Goal: Navigation & Orientation: Understand site structure

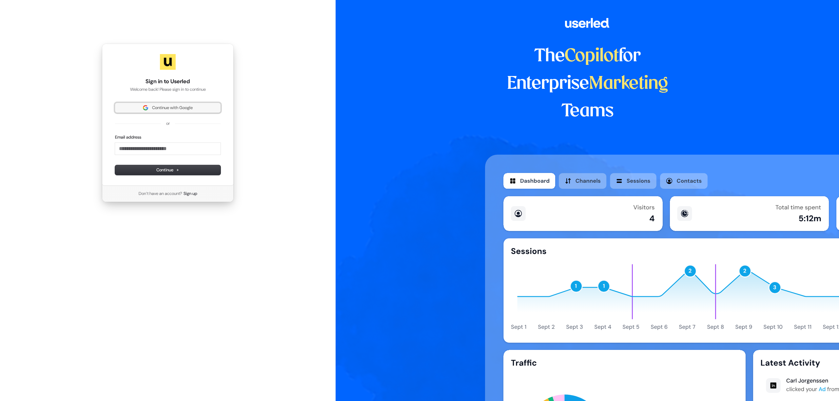
click at [197, 110] on span "Continue with Google" at bounding box center [168, 108] width 98 height 6
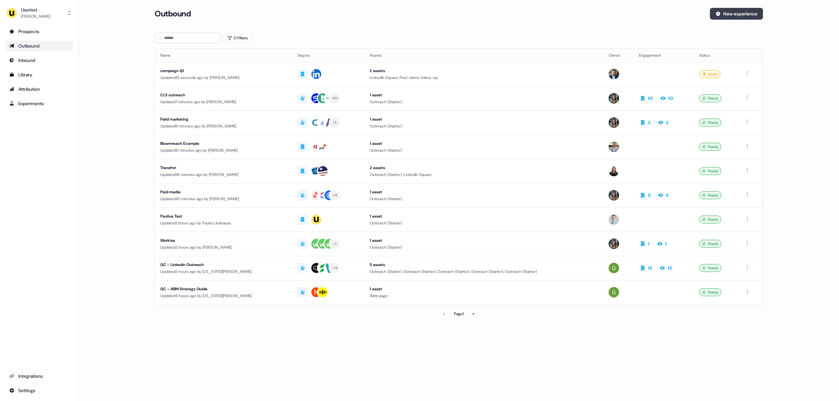
click at [734, 15] on button "New experience" at bounding box center [736, 14] width 53 height 12
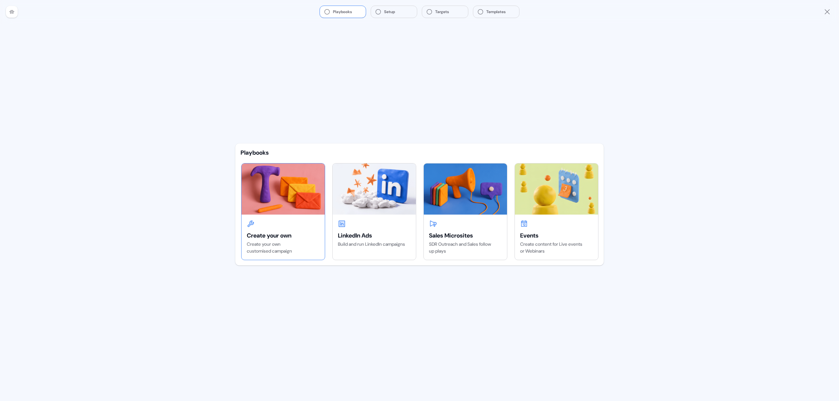
click at [290, 212] on img at bounding box center [282, 188] width 83 height 51
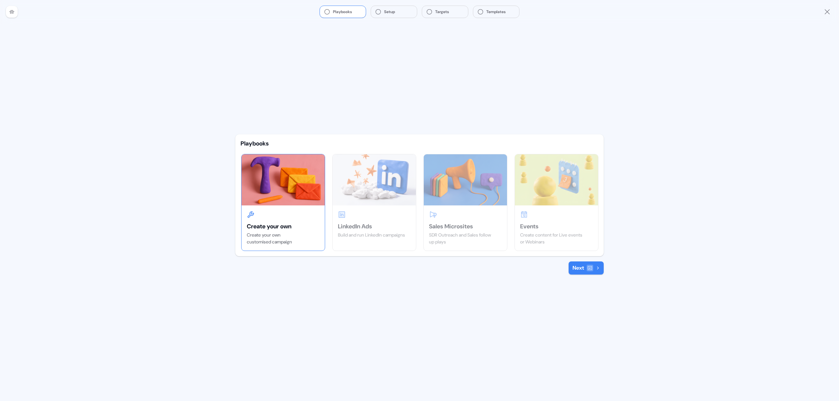
click at [583, 269] on button "Next" at bounding box center [585, 267] width 35 height 13
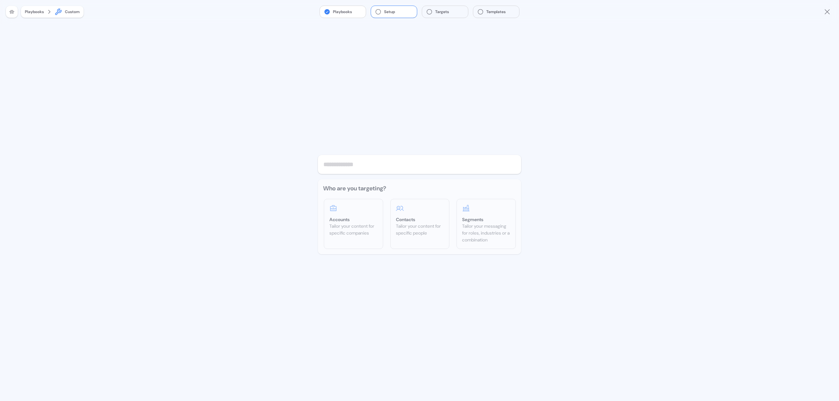
click at [353, 165] on input "text" at bounding box center [419, 164] width 203 height 19
type input "*********"
click at [360, 220] on div "Accounts" at bounding box center [353, 219] width 48 height 7
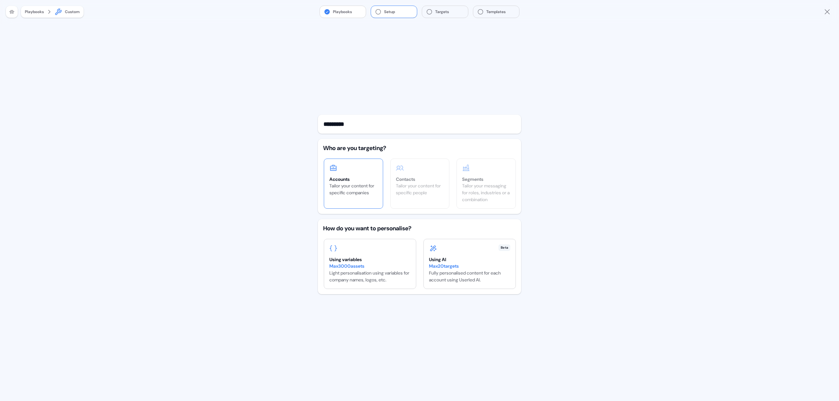
click at [45, 11] on div "Playbooks Custom" at bounding box center [52, 12] width 63 height 12
click at [35, 14] on div "Playbooks" at bounding box center [34, 12] width 19 height 7
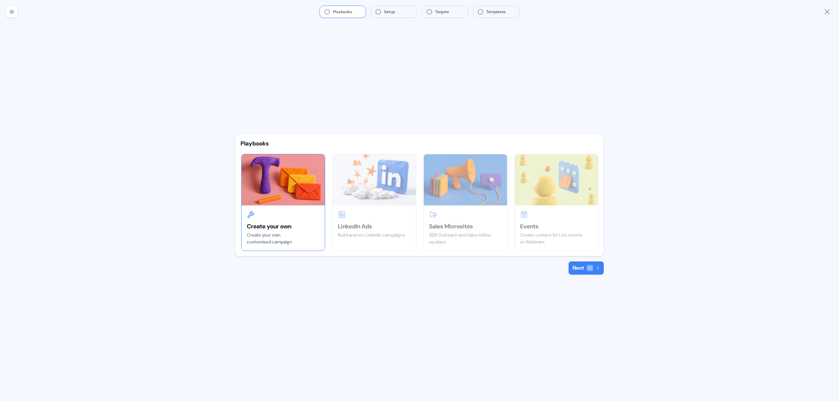
click at [15, 11] on div at bounding box center [12, 12] width 12 height 12
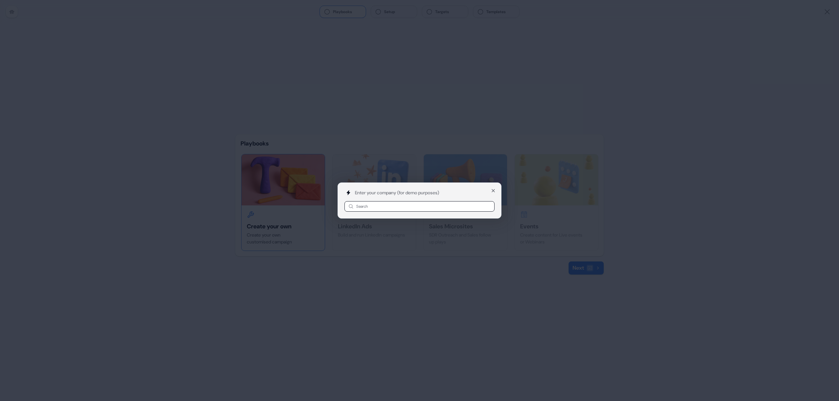
click at [189, 39] on div "Enter your company (for demo purposes) Search Close" at bounding box center [419, 200] width 839 height 401
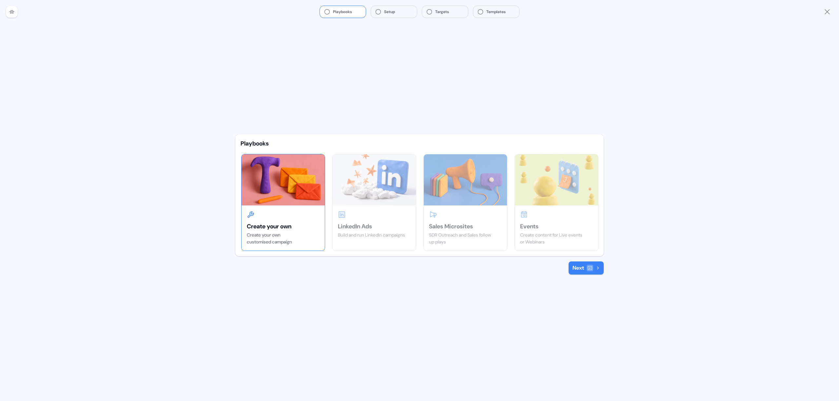
click at [830, 11] on icon "Close" at bounding box center [827, 12] width 8 height 8
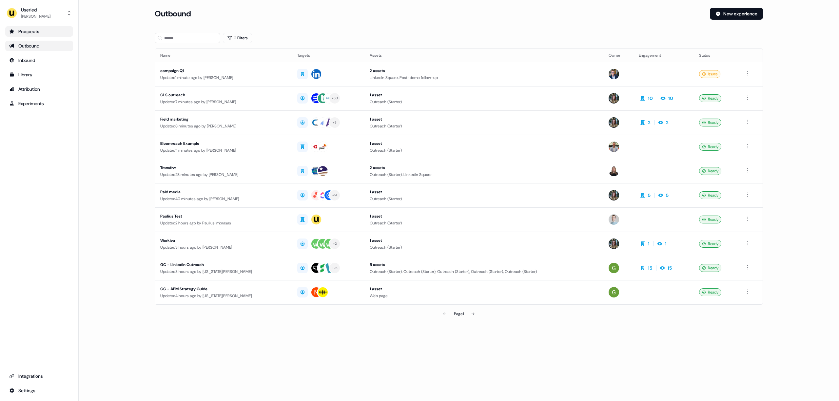
click at [46, 32] on div "Prospects" at bounding box center [39, 31] width 60 height 7
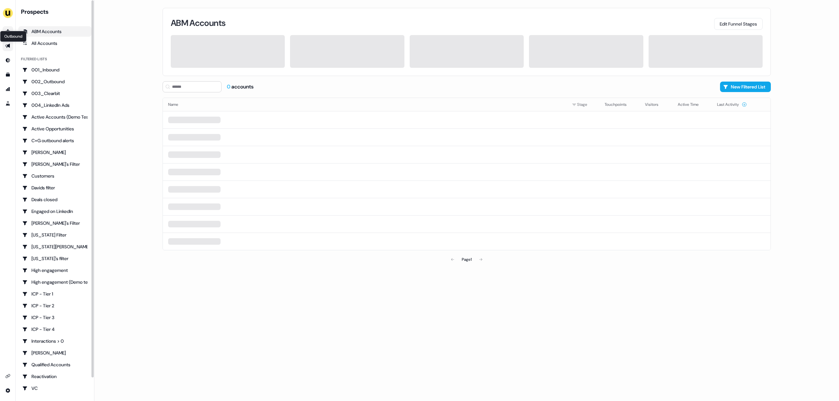
click at [9, 45] on icon "Go to outbound experience" at bounding box center [7, 46] width 5 height 4
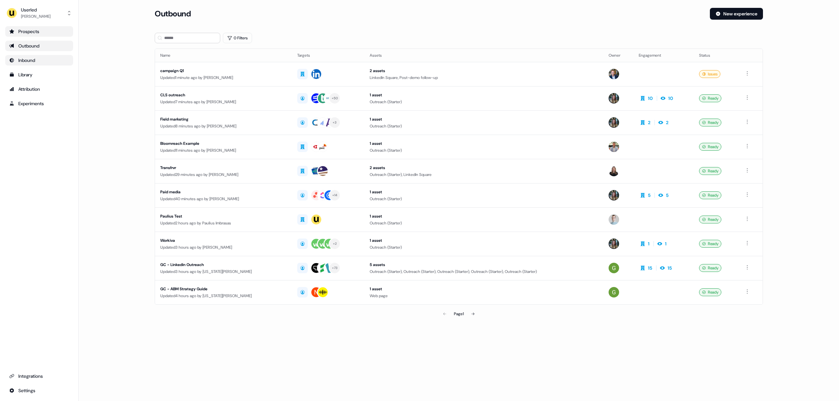
click at [28, 56] on link "Inbound" at bounding box center [39, 60] width 68 height 10
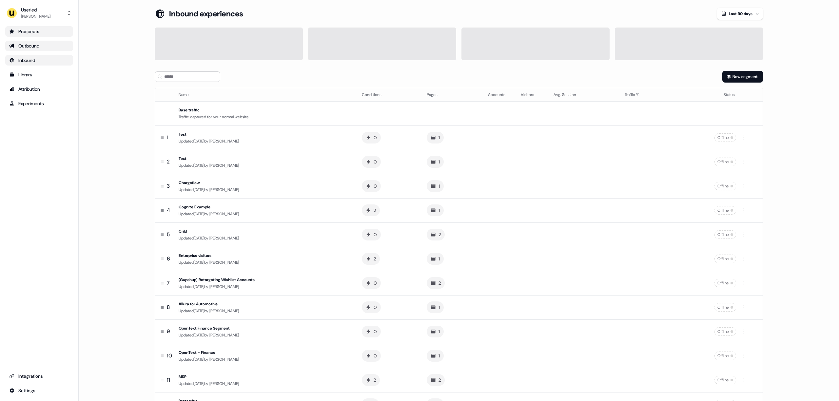
click at [42, 46] on div "Outbound" at bounding box center [39, 46] width 60 height 7
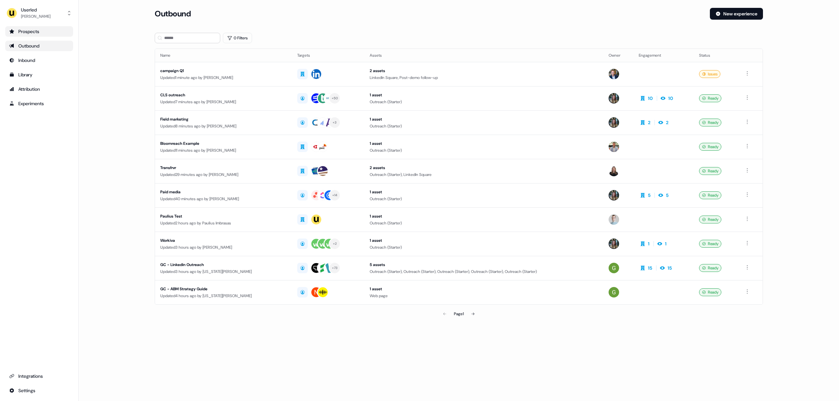
click at [39, 66] on ul "Prospects Outbound Inbound Library Attribution Experiments" at bounding box center [39, 67] width 68 height 83
click at [42, 61] on div "Inbound" at bounding box center [39, 60] width 60 height 7
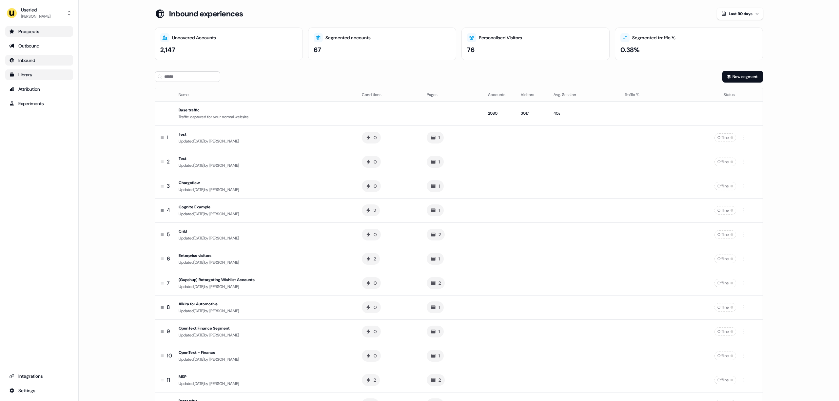
click at [37, 75] on div "Library" at bounding box center [39, 74] width 60 height 7
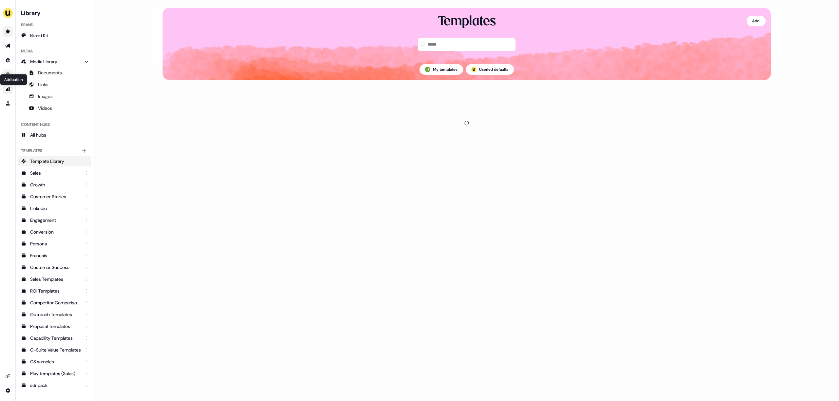
click at [5, 87] on icon "Go to attribution" at bounding box center [7, 88] width 5 height 5
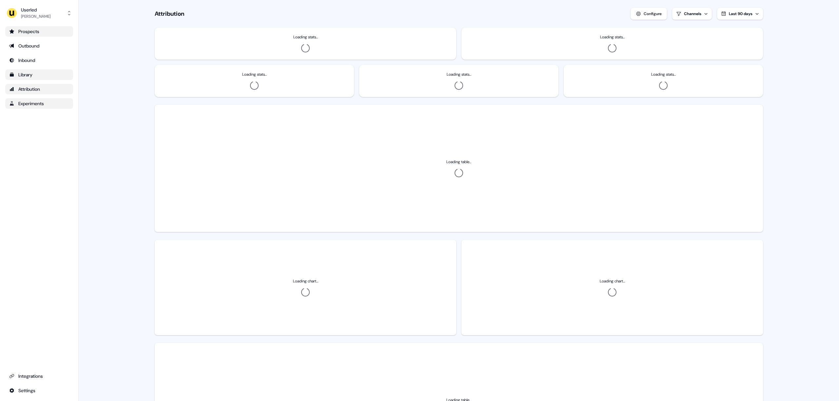
click at [29, 106] on div "Experiments" at bounding box center [39, 103] width 60 height 7
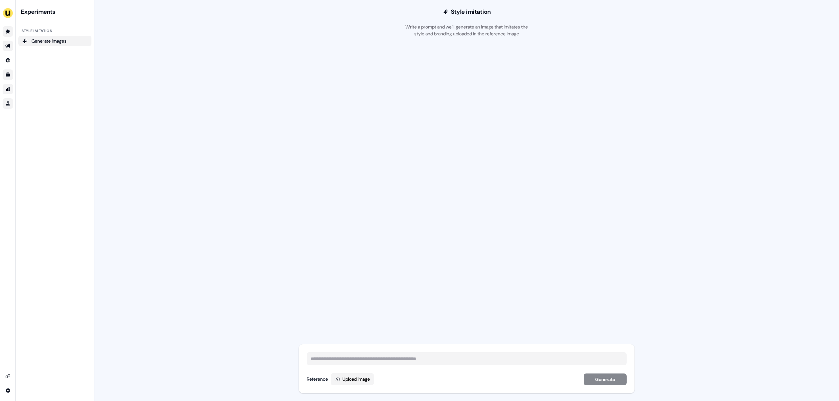
click at [7, 44] on icon "Go to outbound experience" at bounding box center [7, 45] width 5 height 5
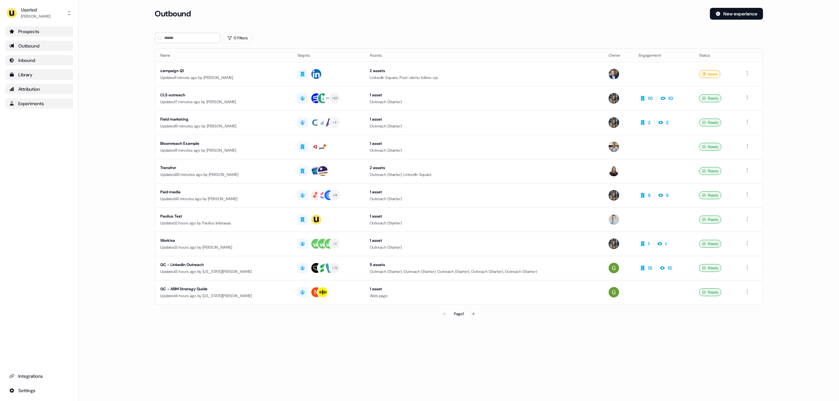
click at [32, 58] on div "Inbound" at bounding box center [39, 60] width 60 height 7
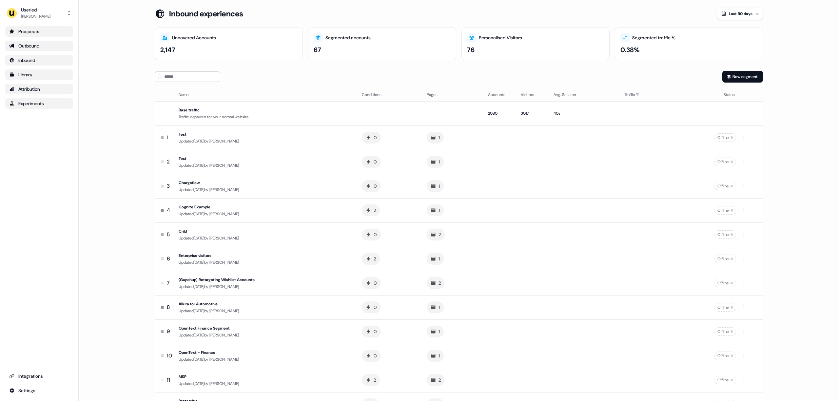
click at [41, 35] on link "Prospects" at bounding box center [39, 31] width 68 height 10
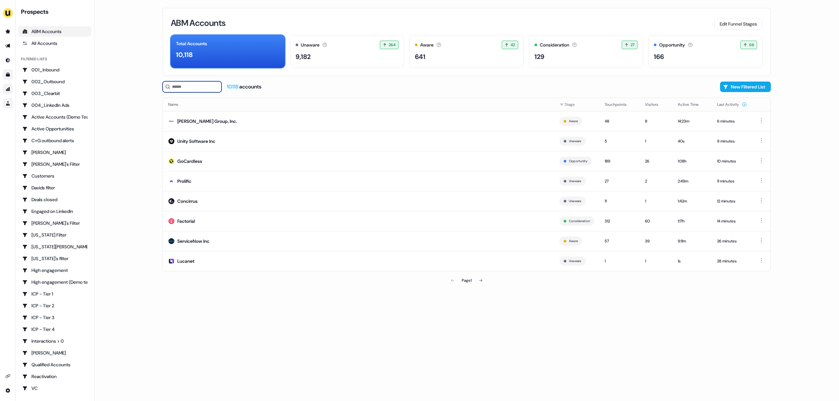
click at [178, 88] on input at bounding box center [192, 86] width 59 height 11
click at [150, 87] on main "Loading... ABM Accounts Edit Funnel Stages Total Accounts 10,118 Unaware The de…" at bounding box center [466, 200] width 744 height 401
click at [7, 31] on icon "Go to prospects" at bounding box center [8, 31] width 5 height 4
click at [7, 74] on icon "Go to templates" at bounding box center [7, 74] width 5 height 5
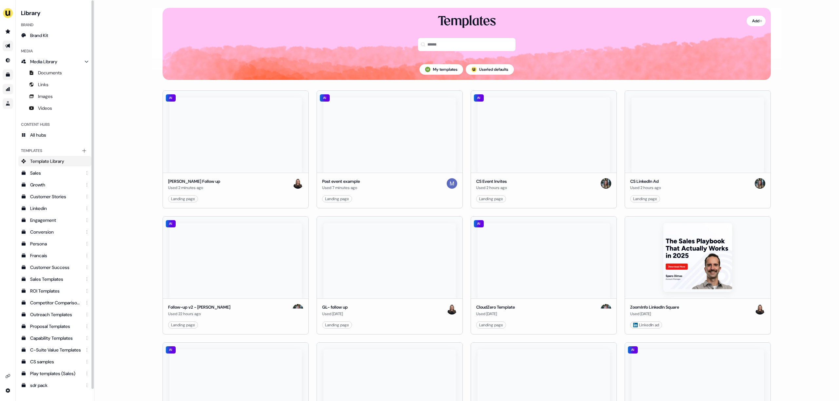
click at [10, 48] on icon "Go to outbound experience" at bounding box center [7, 45] width 5 height 5
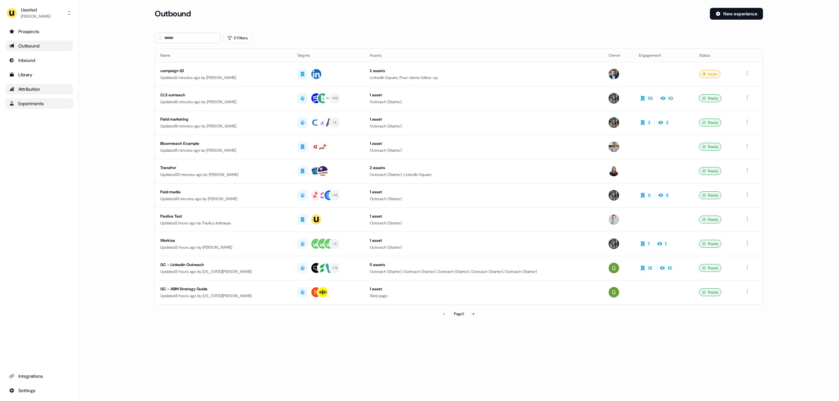
click at [413, 31] on section "Loading... Outbound New experience 0 Filters Name Targets Assets Owner Engageme…" at bounding box center [458, 173] width 629 height 331
